Goal: Navigation & Orientation: Find specific page/section

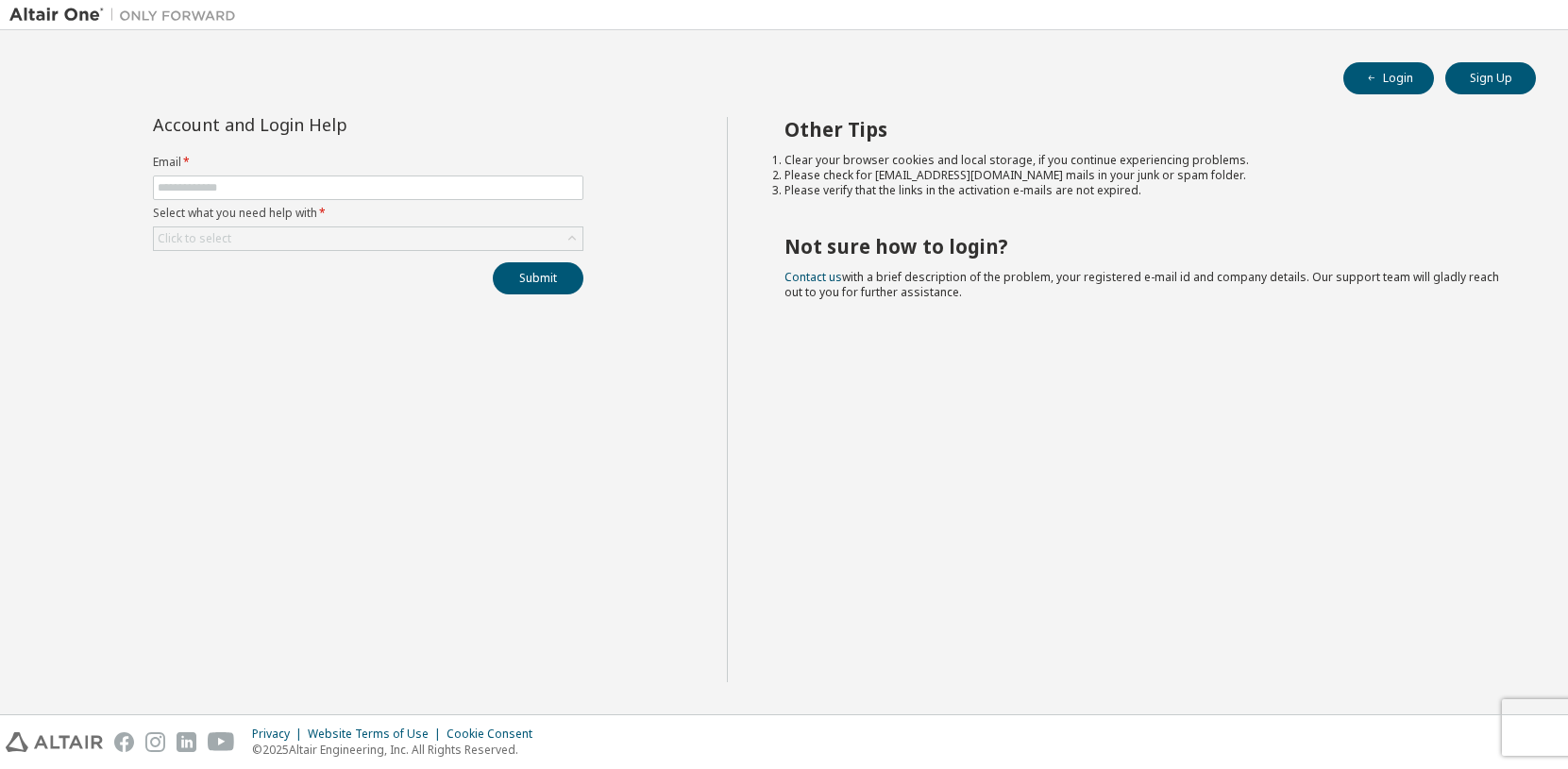
click at [1271, 262] on div "Other Tips Clear your browser cookies and local storage, if you continue experi…" at bounding box center [1143, 400] width 832 height 565
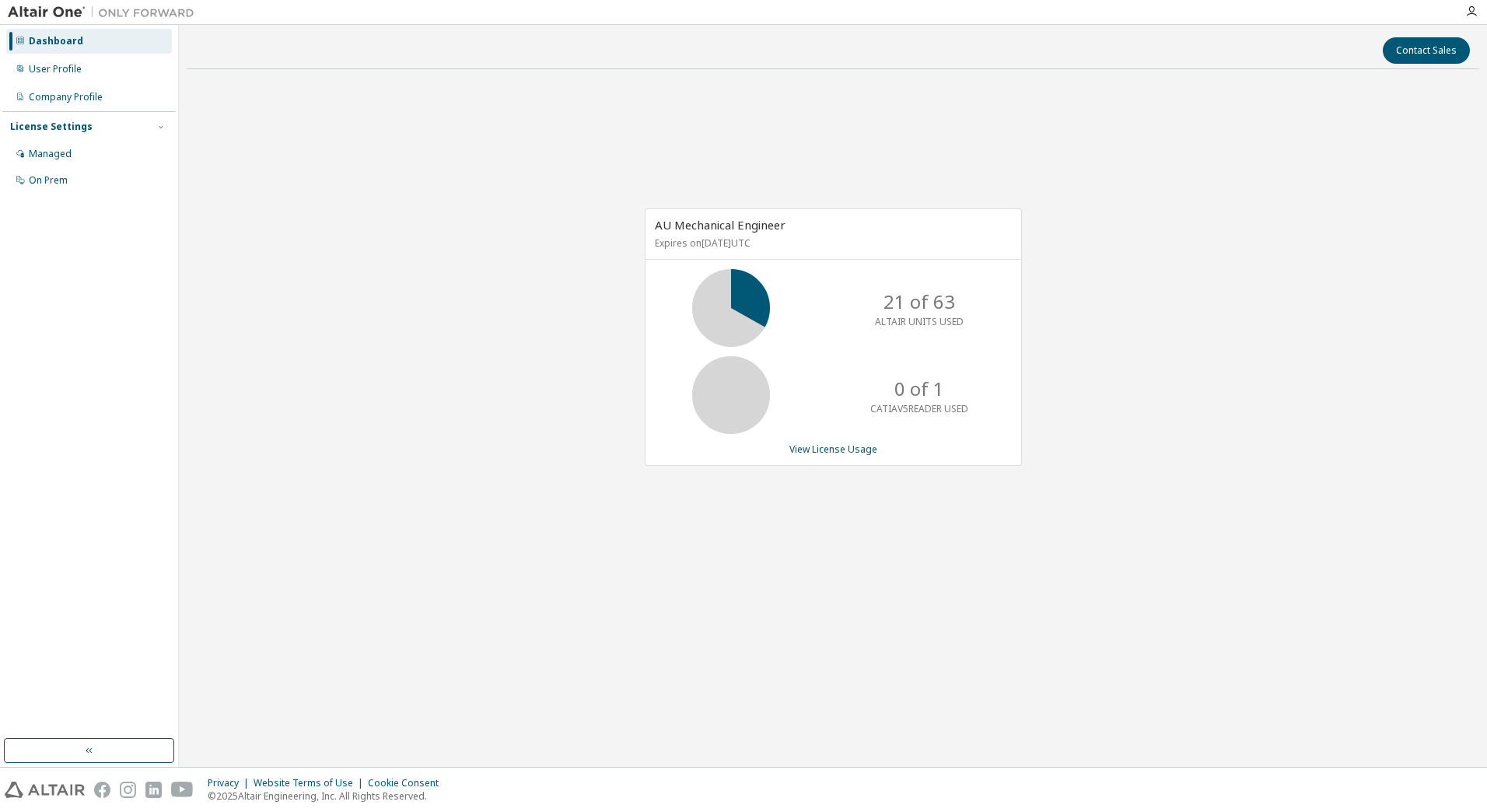
click at [897, 583] on div "AU Mechanical Engineer Expires on [DATE] UTC 21 of 63 ALTAIR UNITS USED 0 of 1 …" at bounding box center [832, 346] width 1293 height 528
